Goal: Find specific page/section: Find specific page/section

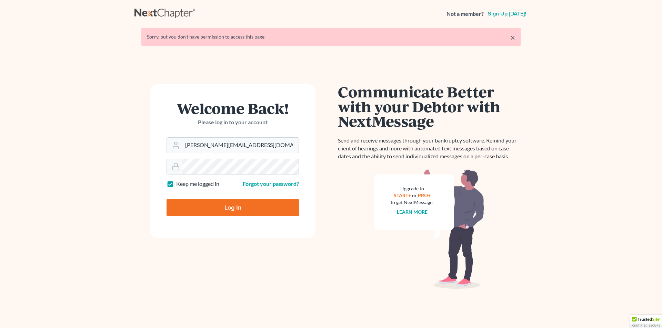
click at [230, 210] on input "Log In" at bounding box center [232, 207] width 132 height 17
type input "Thinking..."
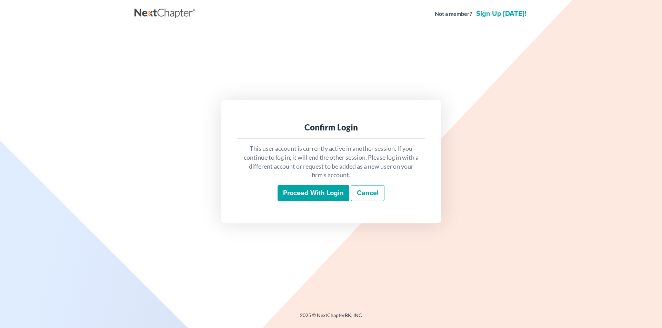
click at [304, 197] on input "Proceed with login" at bounding box center [313, 193] width 72 height 16
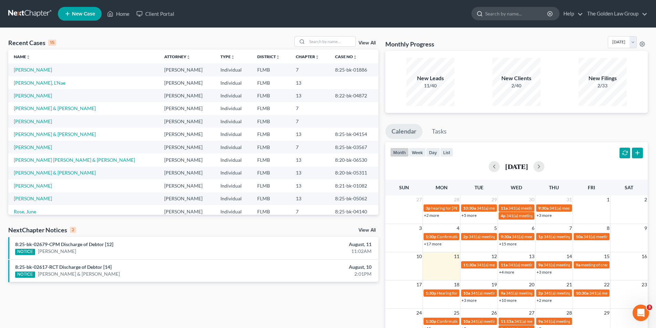
click at [502, 14] on input "search" at bounding box center [517, 13] width 63 height 13
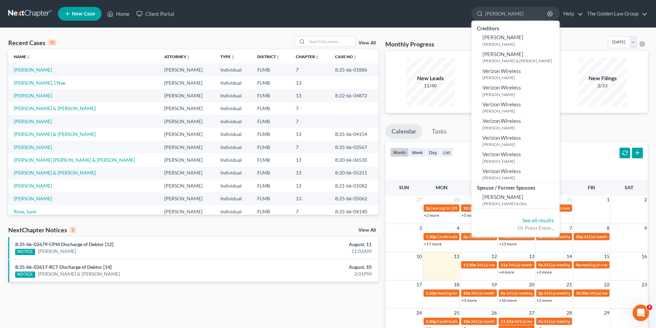
type input "Williams, Mattie"
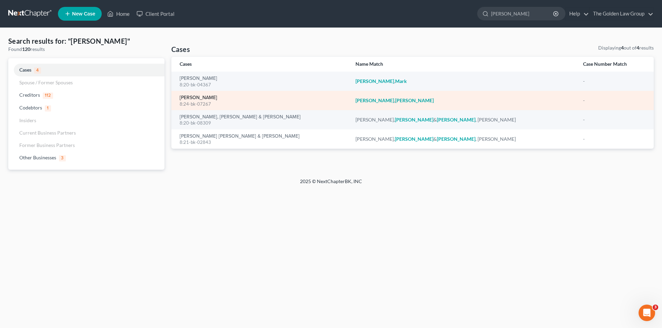
click at [199, 97] on link "Williams, Mattie" at bounding box center [199, 97] width 38 height 5
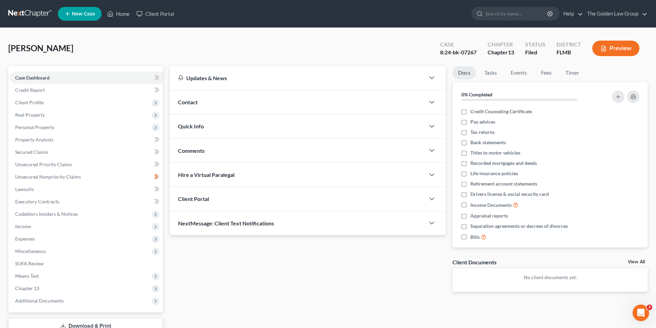
click at [605, 48] on icon "button" at bounding box center [604, 48] width 6 height 6
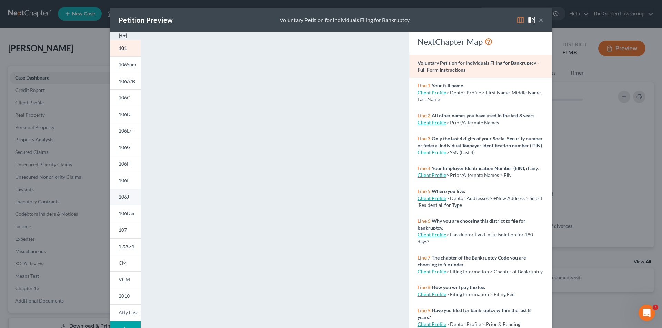
click at [125, 198] on span "106J" at bounding box center [124, 197] width 10 height 6
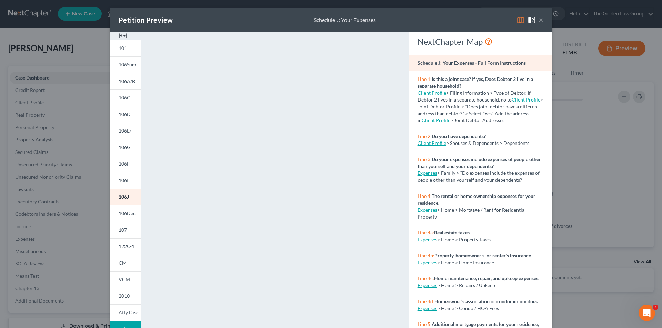
click at [67, 192] on div "Petition Preview Schedule J: Your Expenses × 101 106Sum 106A/B 106C 106D 106E/F…" at bounding box center [331, 164] width 662 height 328
